Goal: Register for event/course

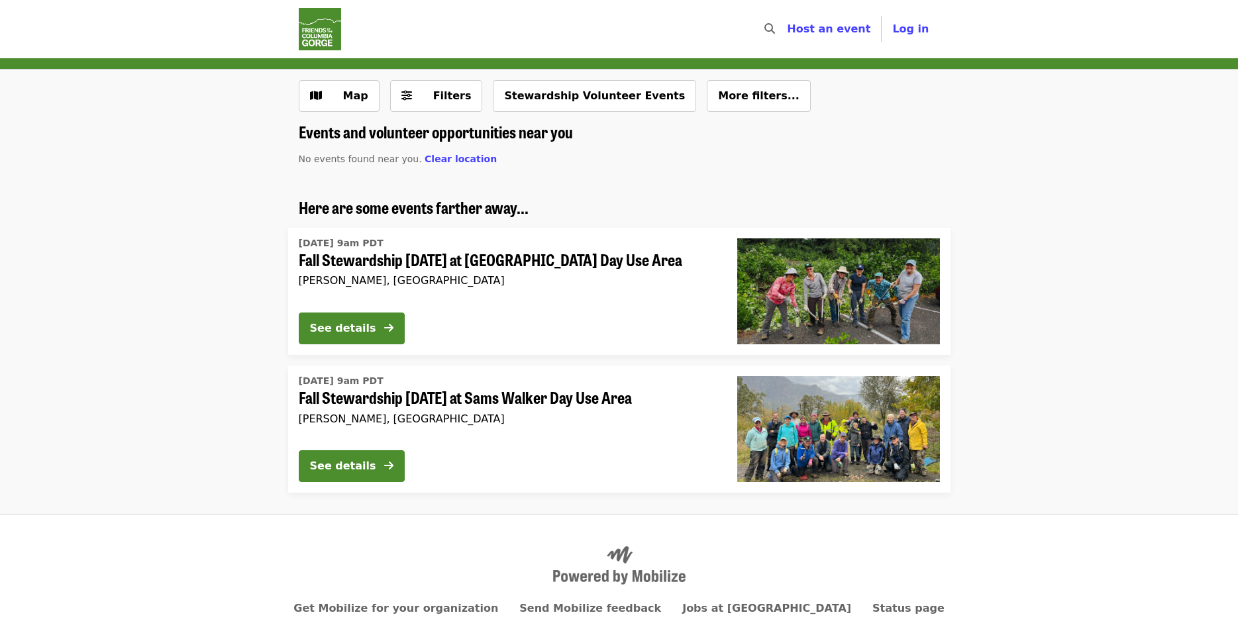
click at [564, 396] on span "Fall Stewardship [DATE] at Sams Walker Day Use Area" at bounding box center [507, 397] width 417 height 19
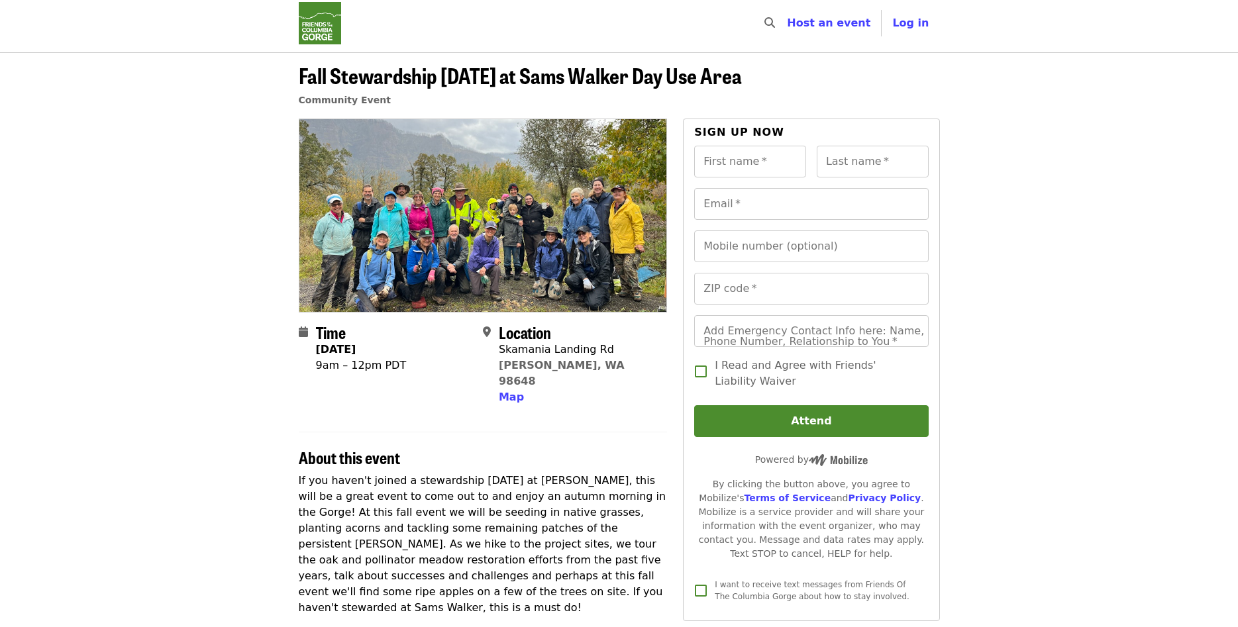
scroll to position [5, 0]
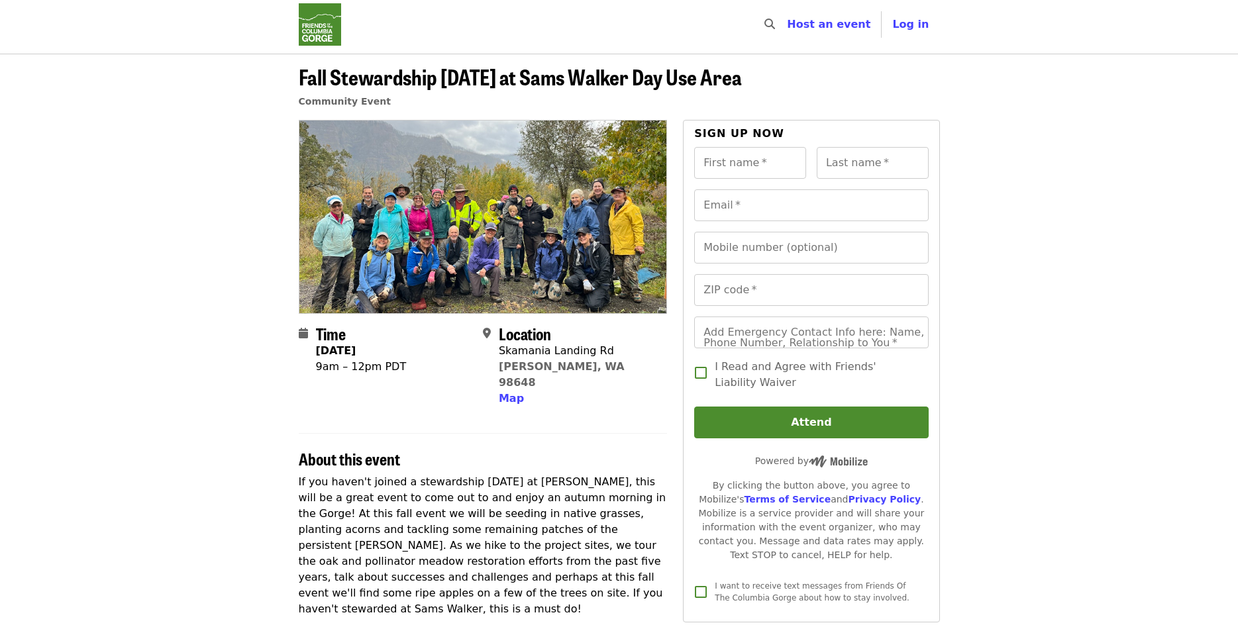
drag, startPoint x: 768, startPoint y: 78, endPoint x: 444, endPoint y: 102, distance: 324.1
click at [444, 102] on header "Fall Stewardship [DATE] at Sams Walker Day Use Area Community Event" at bounding box center [619, 92] width 641 height 55
drag, startPoint x: 299, startPoint y: 76, endPoint x: 756, endPoint y: 79, distance: 457.7
click at [742, 79] on span "Fall Stewardship [DATE] at Sams Walker Day Use Area" at bounding box center [520, 76] width 443 height 31
copy span "Fall Stewardship [DATE] at Sams Walker Day Use Area"
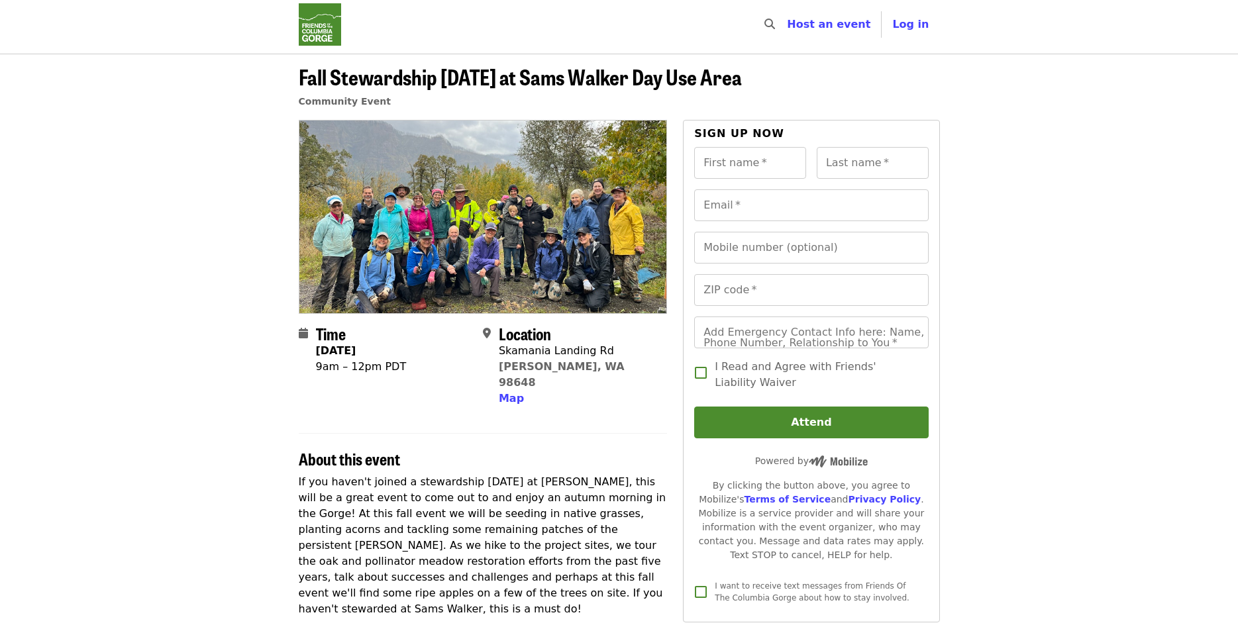
drag, startPoint x: 316, startPoint y: 352, endPoint x: 408, endPoint y: 366, distance: 93.1
click at [407, 366] on time "[DATE] 9am – 12pm PDT" at bounding box center [361, 359] width 91 height 32
copy time "[DATE] 9am – 12pm PDT"
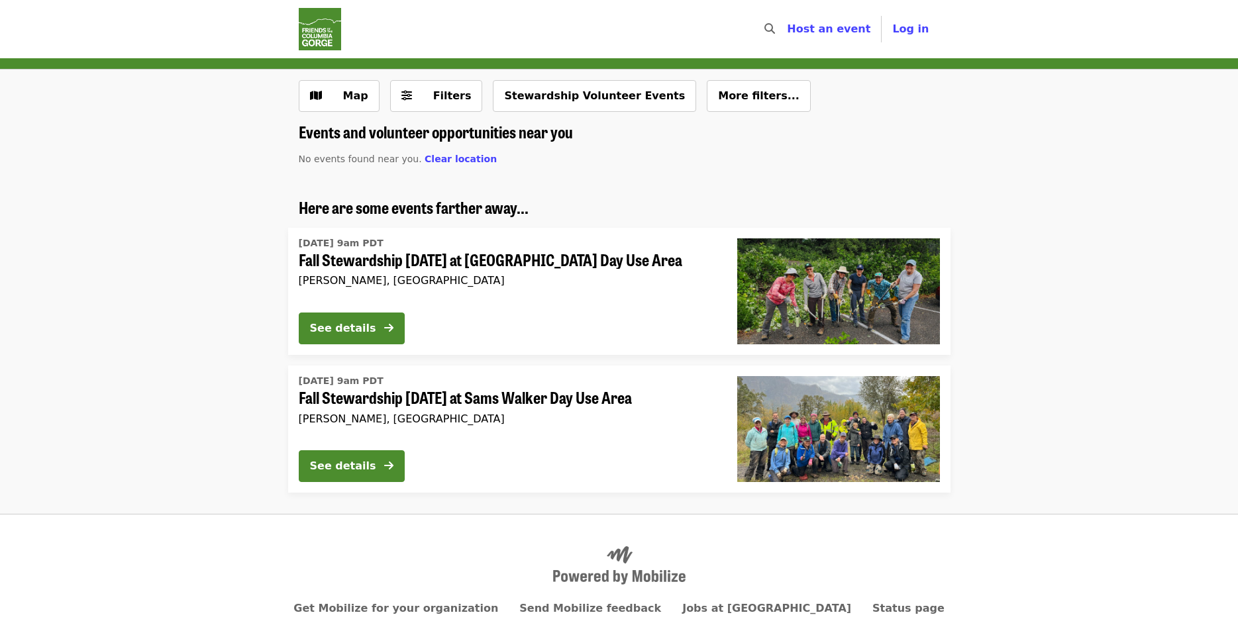
click at [493, 256] on span "Fall Stewardship [DATE] at [GEOGRAPHIC_DATA] Day Use Area" at bounding box center [507, 259] width 417 height 19
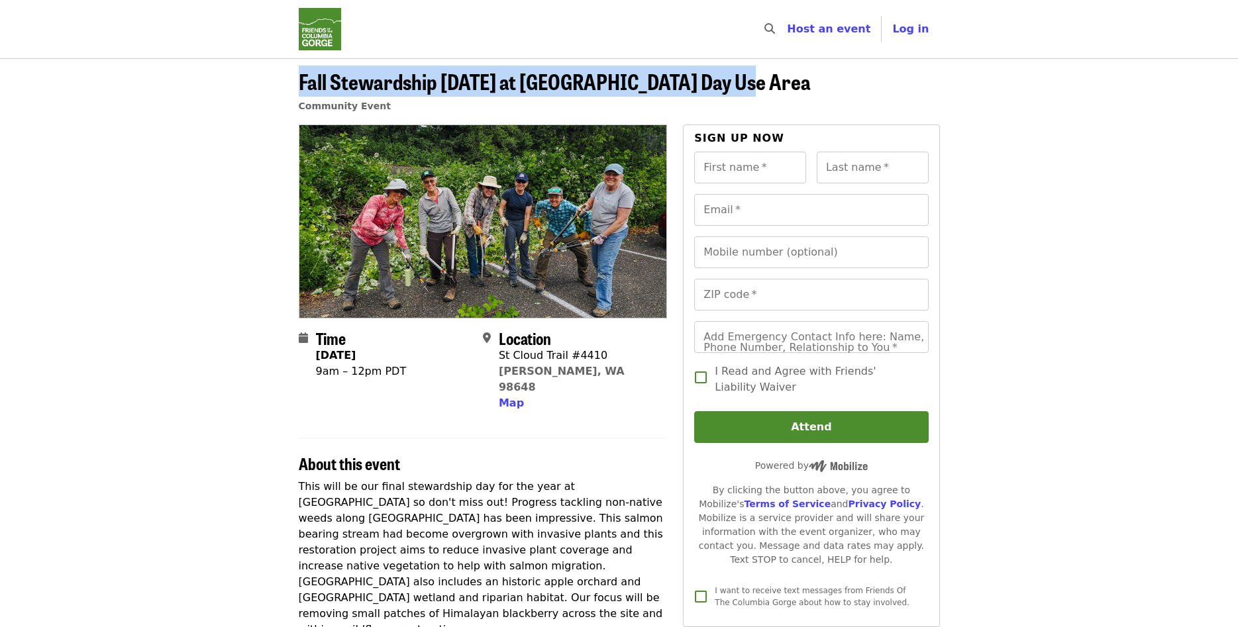
drag, startPoint x: 299, startPoint y: 83, endPoint x: 721, endPoint y: 80, distance: 422.6
click at [721, 80] on span "Fall Stewardship [DATE] at [GEOGRAPHIC_DATA] Day Use Area" at bounding box center [555, 81] width 512 height 31
copy span "Fall Stewardship [DATE] at [GEOGRAPHIC_DATA] Day Use Area"
click at [452, 384] on div "Time [DATE] 9am – 12pm PDT" at bounding box center [386, 370] width 174 height 83
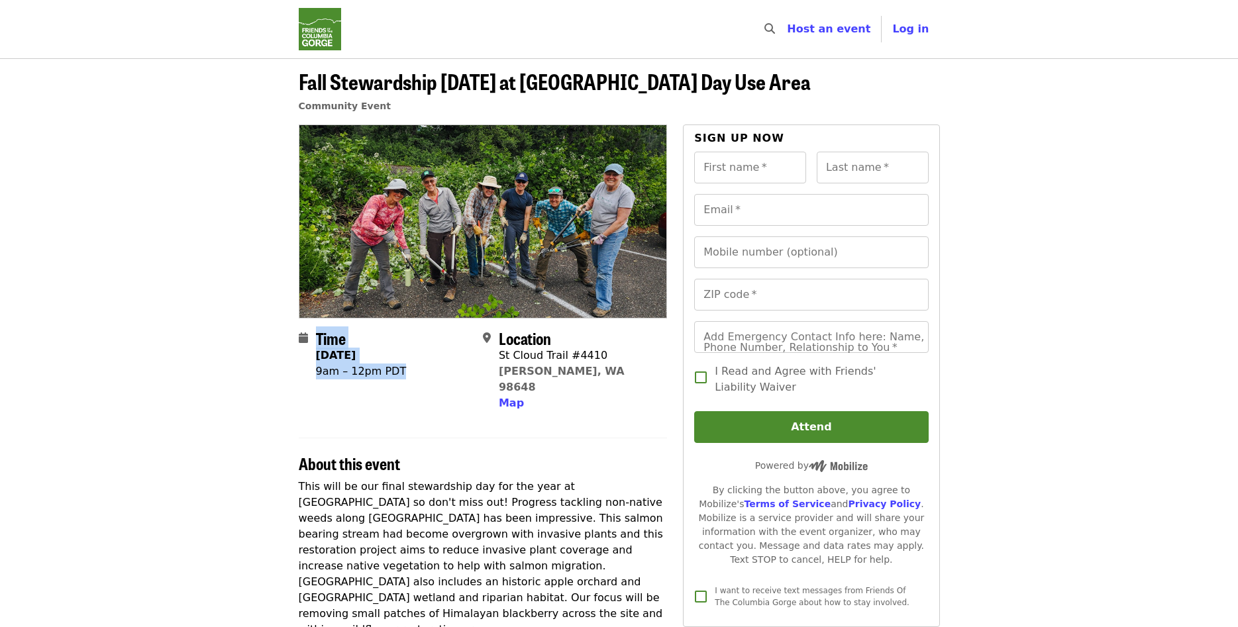
drag, startPoint x: 313, startPoint y: 360, endPoint x: 395, endPoint y: 372, distance: 83.0
click at [395, 372] on div "Time [DATE] 9am – 12pm PDT" at bounding box center [386, 370] width 174 height 83
click at [403, 376] on div "9am – 12pm PDT" at bounding box center [361, 372] width 91 height 16
drag, startPoint x: 310, startPoint y: 351, endPoint x: 391, endPoint y: 360, distance: 81.3
click at [391, 360] on div "Time [DATE] 9am – 12pm PDT" at bounding box center [386, 370] width 174 height 83
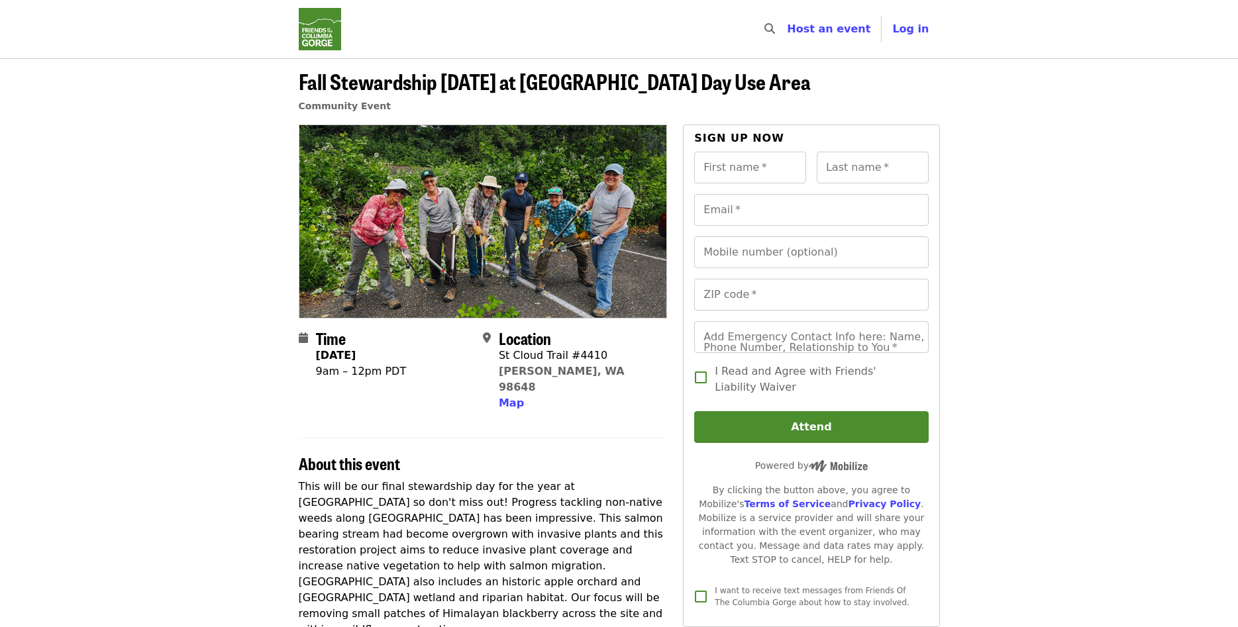
click at [407, 372] on div "9am – 12pm PDT" at bounding box center [361, 372] width 91 height 16
drag, startPoint x: 413, startPoint y: 372, endPoint x: 324, endPoint y: 359, distance: 89.6
click at [324, 359] on time "[DATE] 9am – 12pm PDT" at bounding box center [361, 364] width 91 height 32
copy time "[DATE] 9am – 12pm PDT"
